Goal: Navigation & Orientation: Find specific page/section

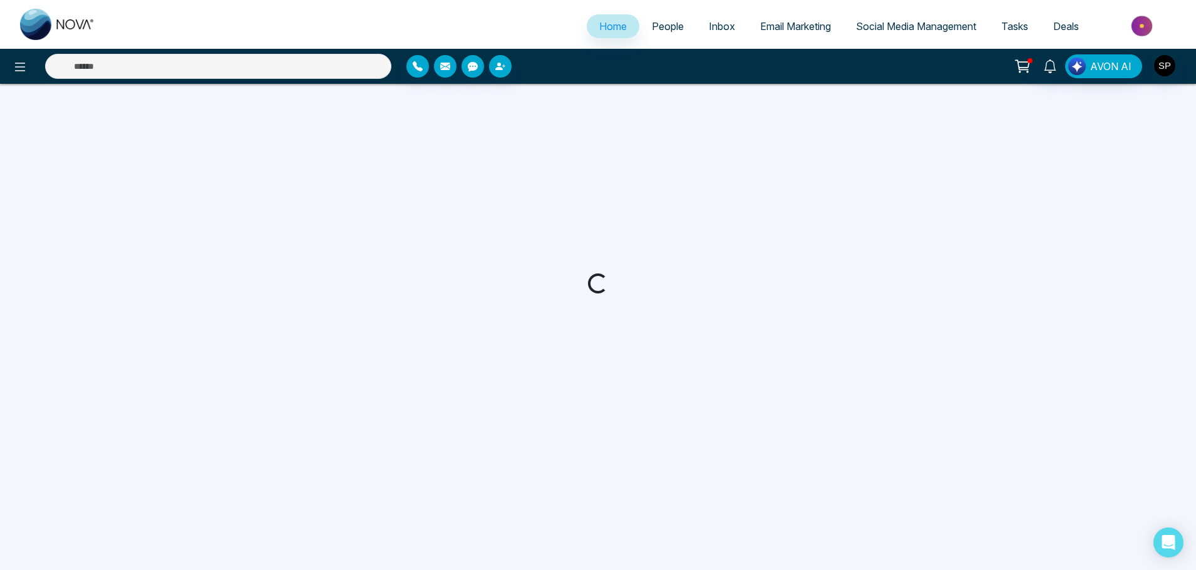
select select "*"
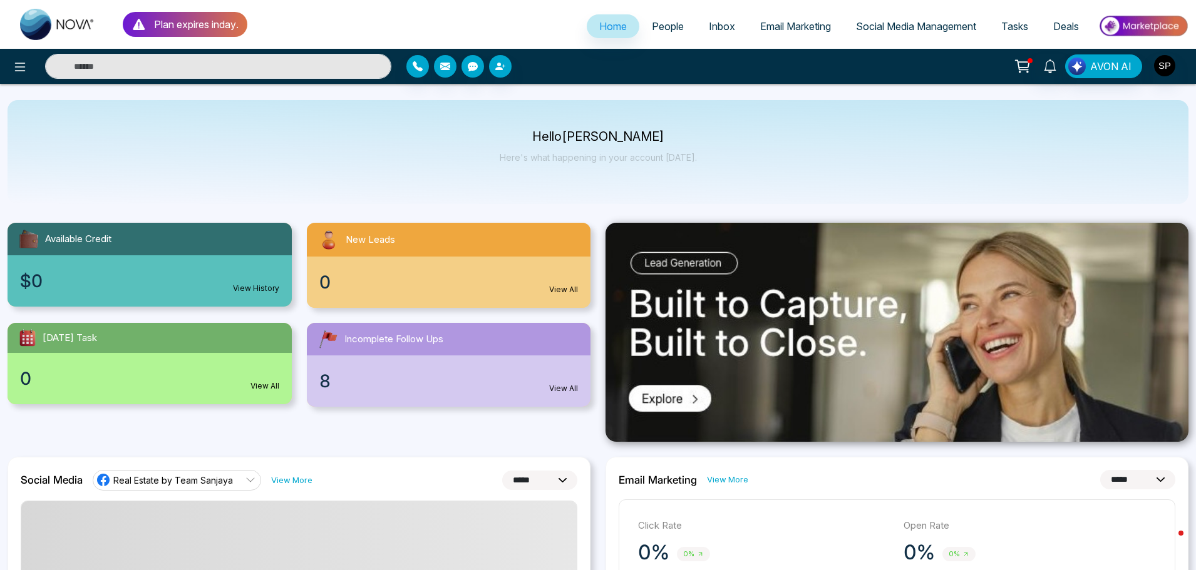
click at [138, 26] on icon at bounding box center [138, 24] width 15 height 15
click at [179, 24] on p "Plan expires in day ." at bounding box center [196, 24] width 85 height 15
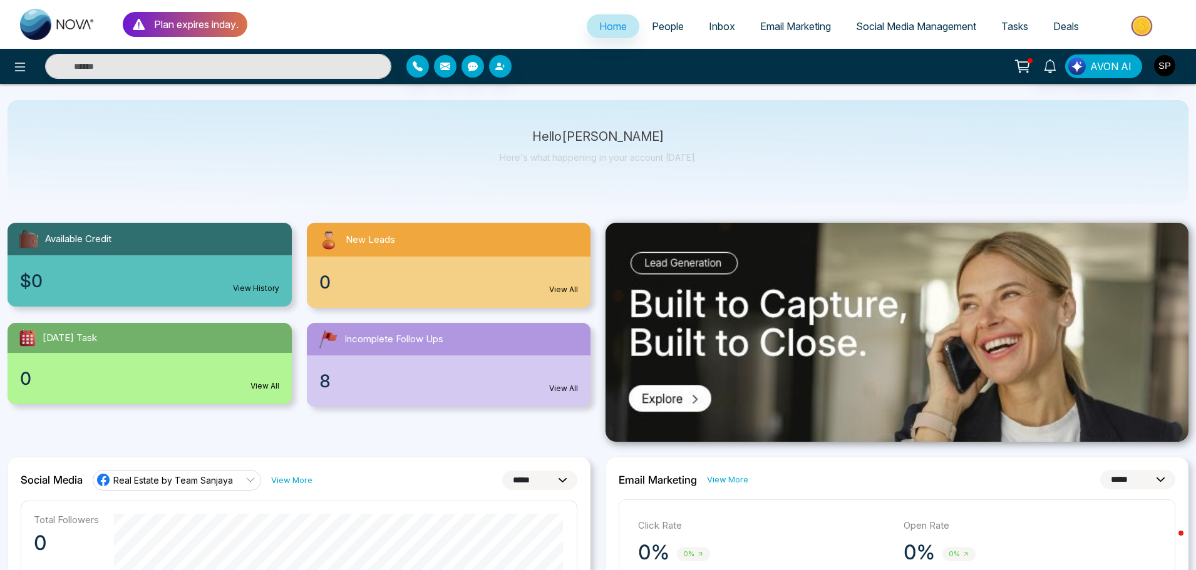
scroll to position [63, 0]
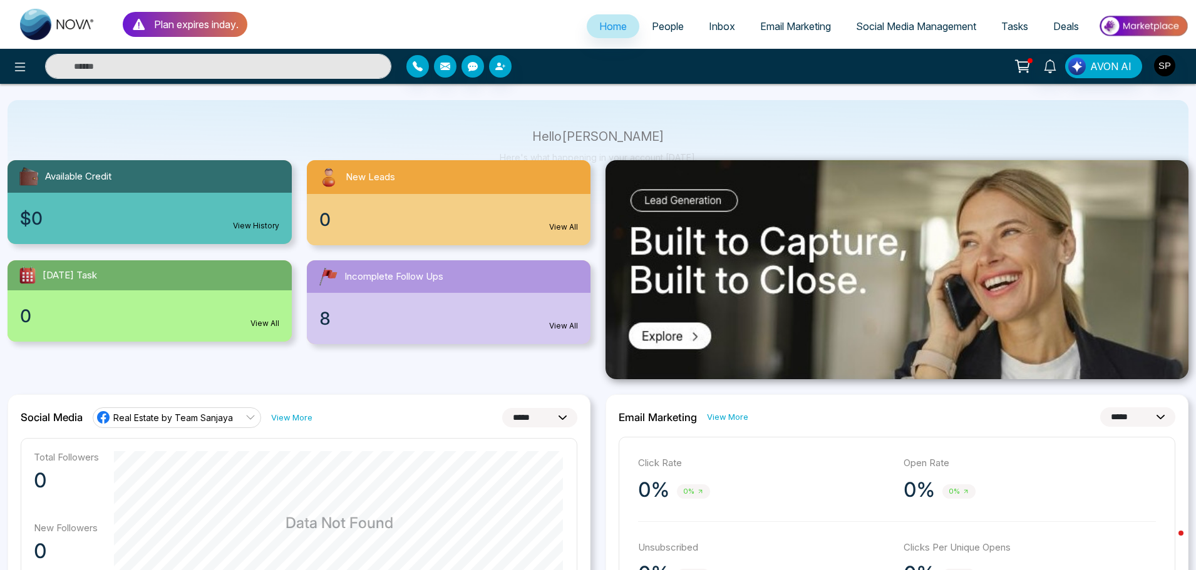
click at [565, 326] on link "View All" at bounding box center [563, 325] width 29 height 11
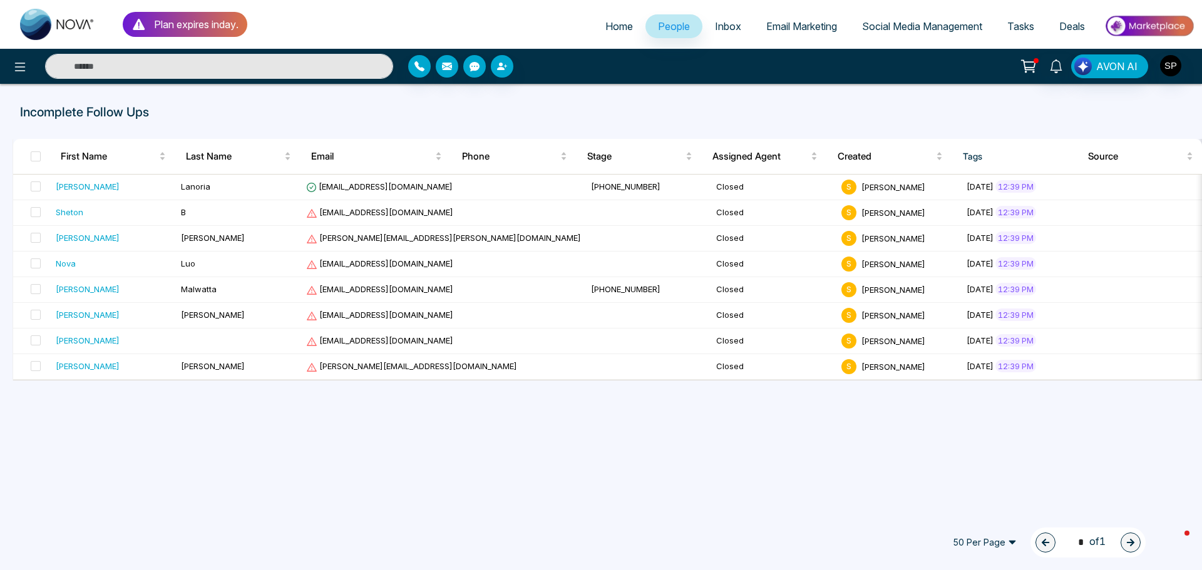
click at [615, 29] on span "Home" at bounding box center [619, 26] width 28 height 13
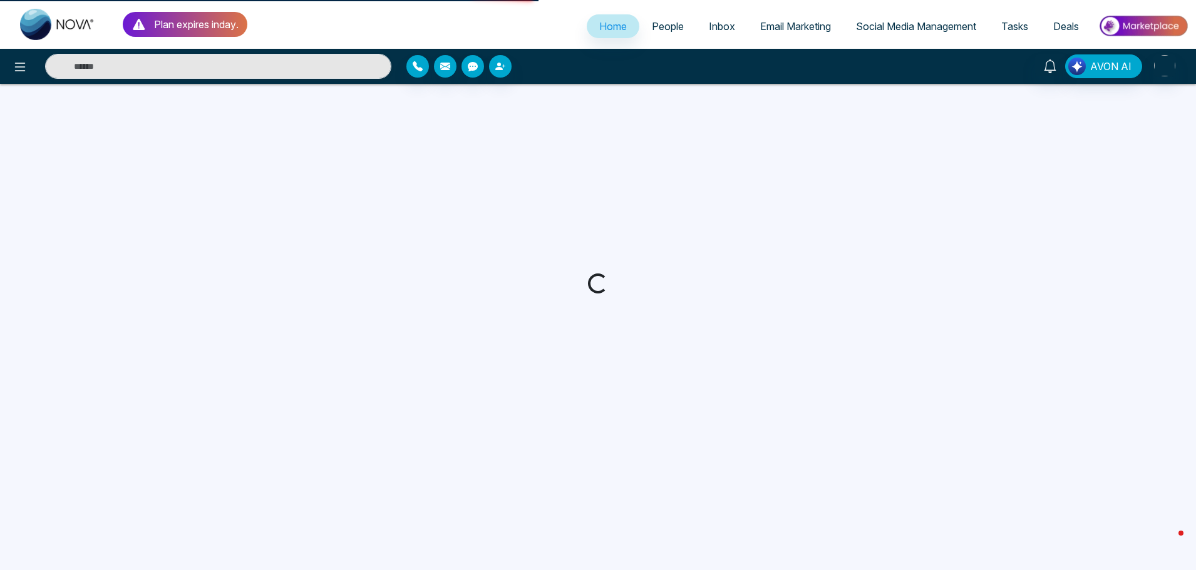
select select "*"
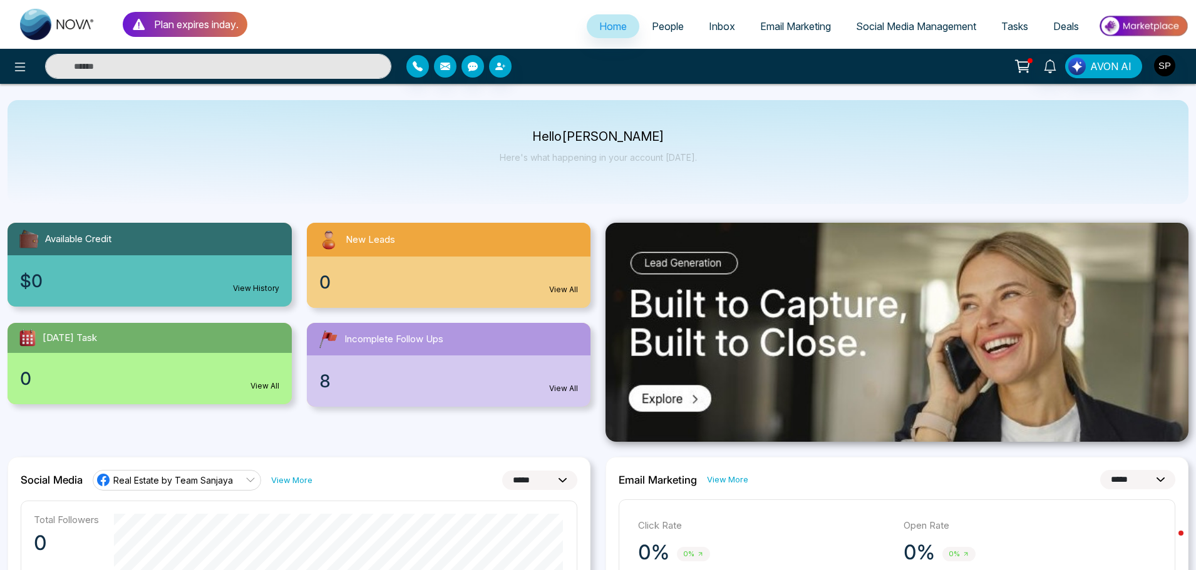
click at [1025, 63] on icon at bounding box center [1022, 67] width 18 height 18
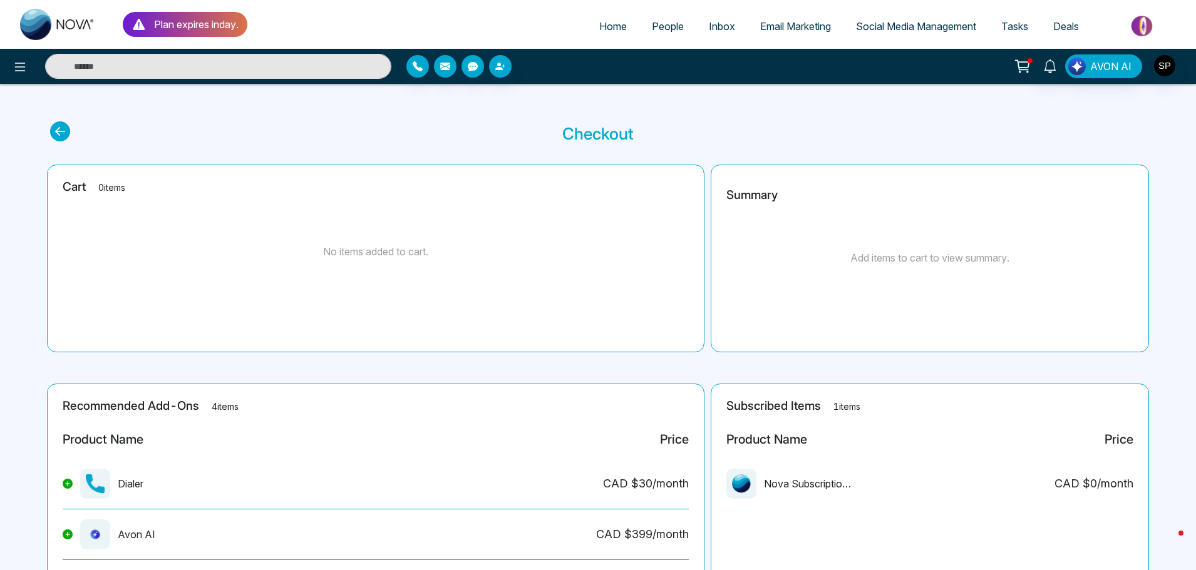
click at [603, 28] on span "Home" at bounding box center [613, 26] width 28 height 13
select select "*"
